Goal: Task Accomplishment & Management: Manage account settings

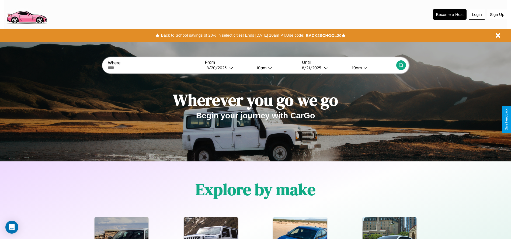
click at [477, 14] on button "Login" at bounding box center [476, 14] width 15 height 10
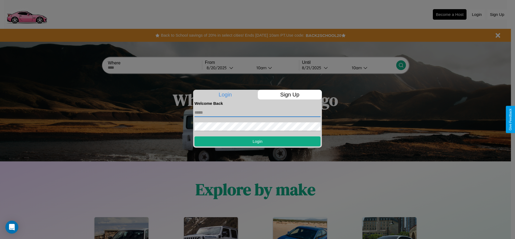
click at [257, 112] on input "text" at bounding box center [257, 112] width 126 height 9
type input "**********"
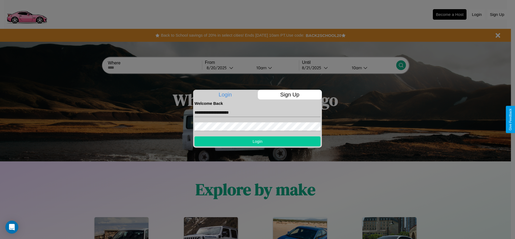
click at [257, 141] on button "Login" at bounding box center [257, 141] width 126 height 10
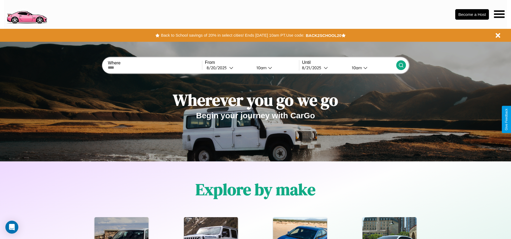
click at [499, 14] on icon at bounding box center [499, 14] width 11 height 8
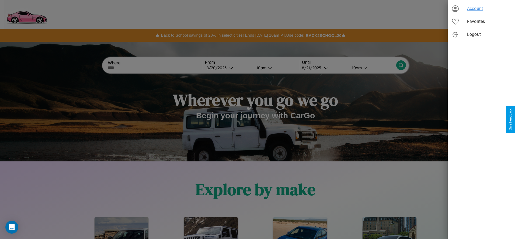
click at [481, 9] on span "Account" at bounding box center [489, 8] width 44 height 6
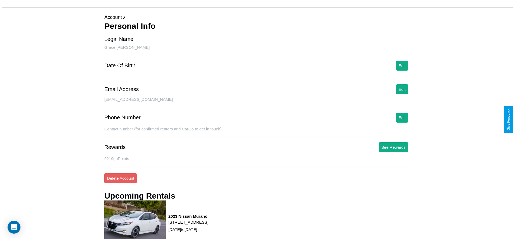
scroll to position [73, 0]
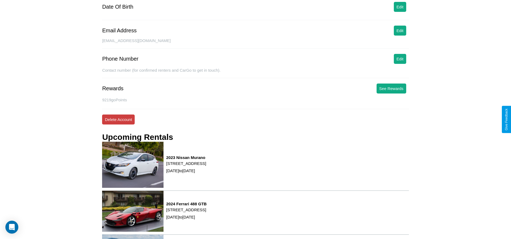
click at [118, 119] on button "Delete Account" at bounding box center [118, 119] width 33 height 10
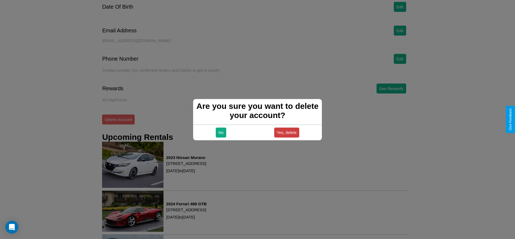
click at [286, 132] on button "Yes, delete" at bounding box center [286, 132] width 25 height 10
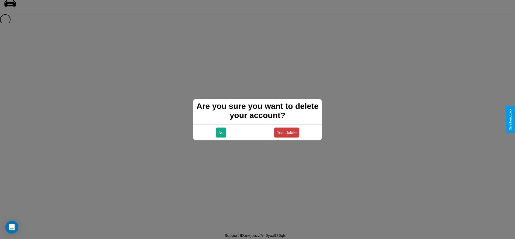
scroll to position [7, 0]
